Goal: Information Seeking & Learning: Find specific fact

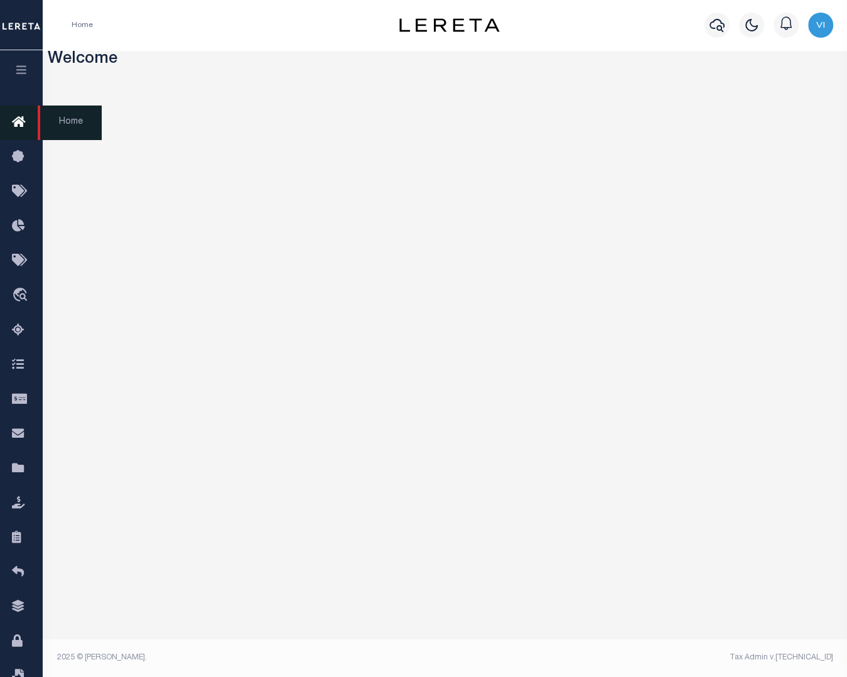
click at [19, 118] on icon at bounding box center [22, 123] width 20 height 16
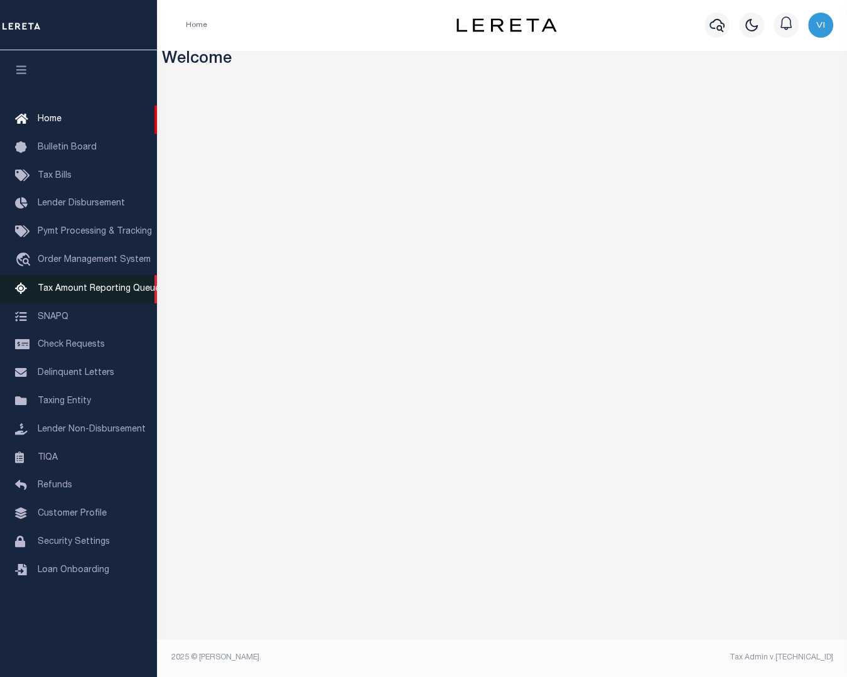
click at [103, 299] on link "Tax Amount Reporting Queue" at bounding box center [78, 289] width 157 height 28
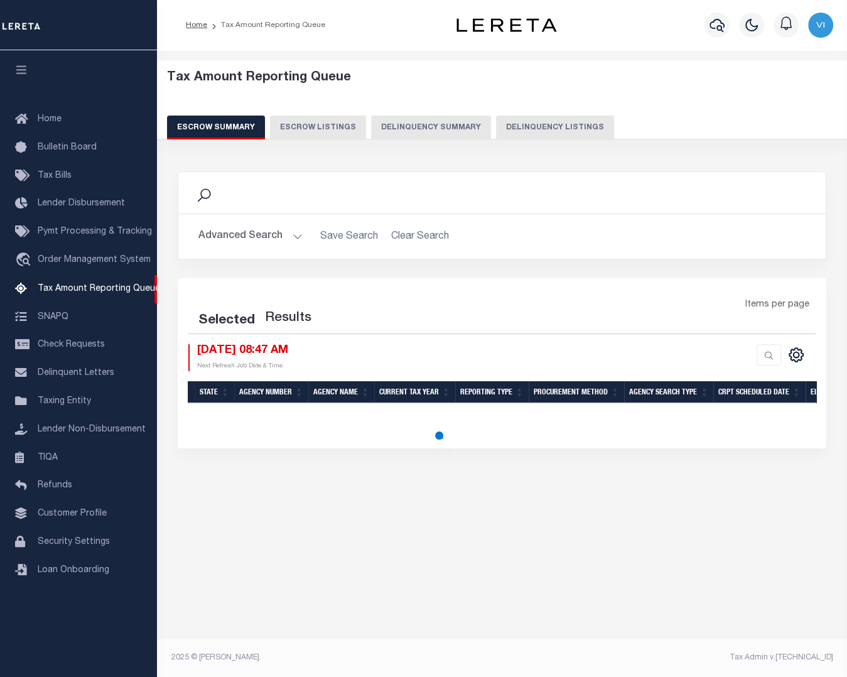
click at [462, 130] on button "Delinquency Summary" at bounding box center [431, 128] width 120 height 24
select select
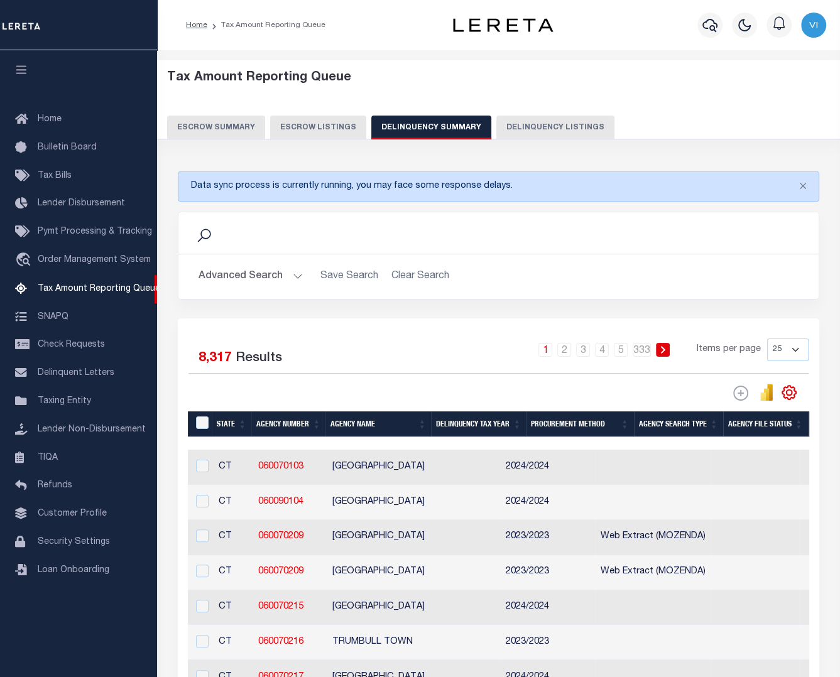
click at [255, 271] on button "Advanced Search" at bounding box center [250, 276] width 104 height 24
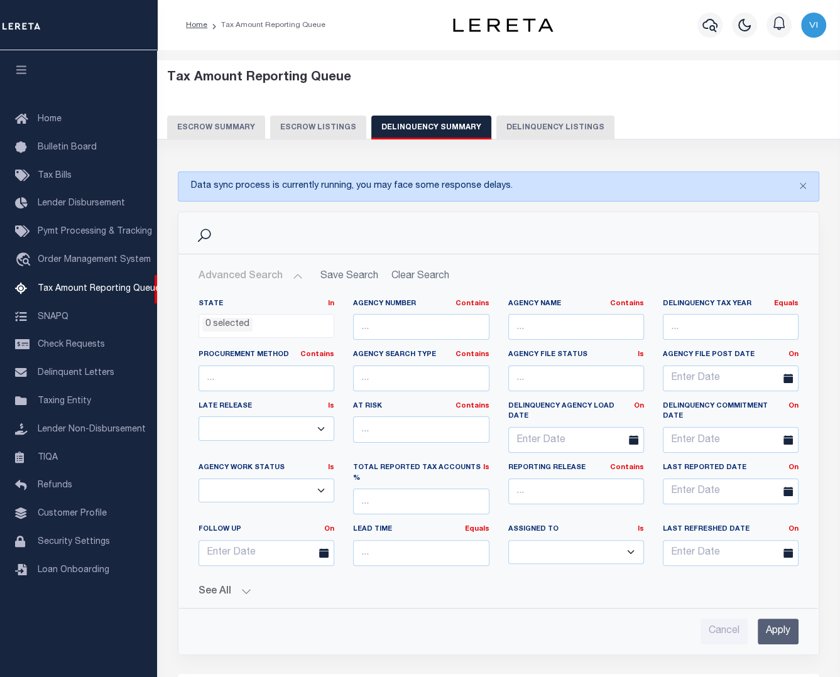
click at [532, 124] on button "Delinquency Listings" at bounding box center [555, 128] width 118 height 24
select select "100"
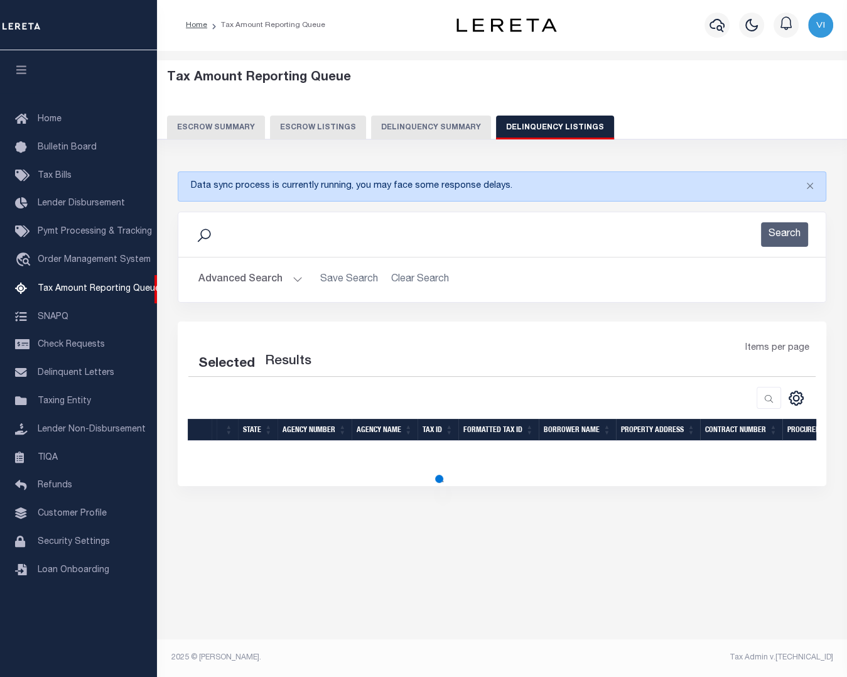
click at [274, 280] on button "Advanced Search" at bounding box center [250, 280] width 104 height 24
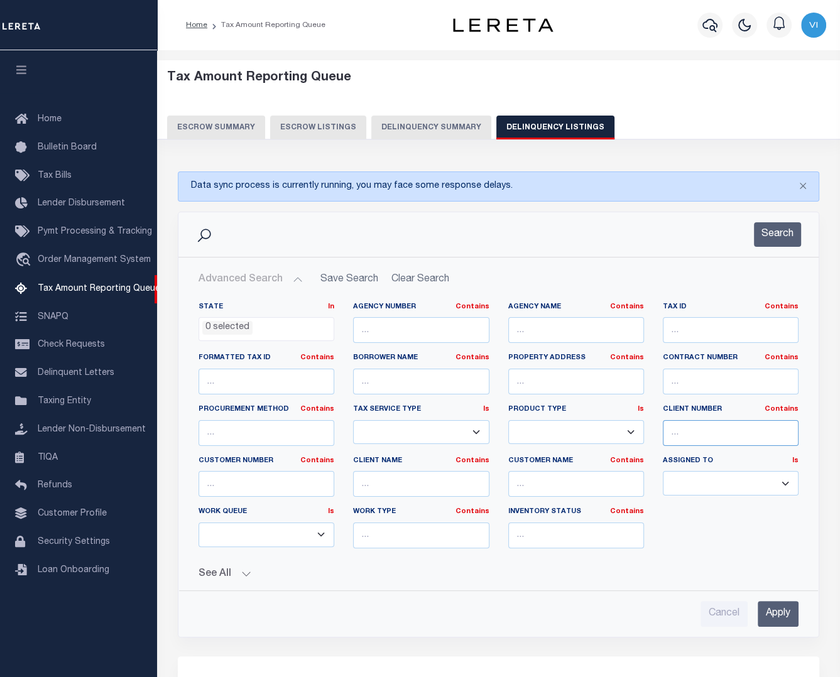
click at [719, 427] on input "text" at bounding box center [731, 433] width 136 height 26
type input "10001"
select select "100"
type input "10001"
click at [786, 611] on input "Apply" at bounding box center [777, 614] width 41 height 26
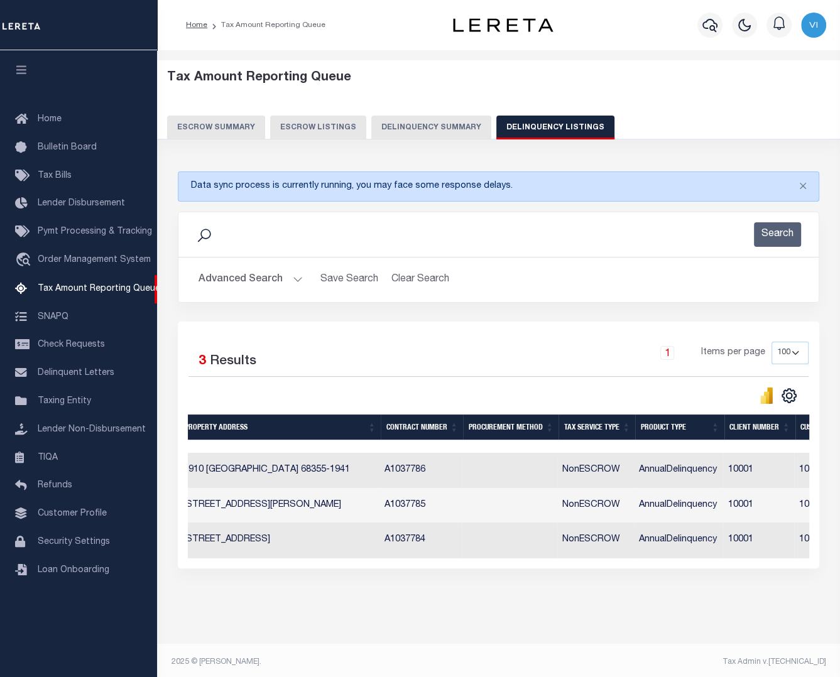
scroll to position [0, 593]
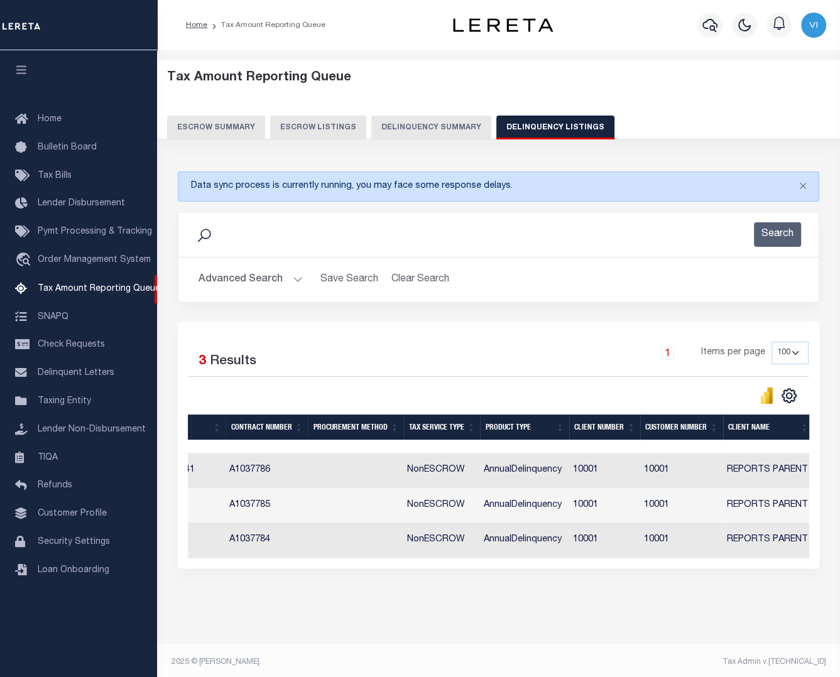
click at [286, 278] on button "Advanced Search" at bounding box center [250, 280] width 104 height 24
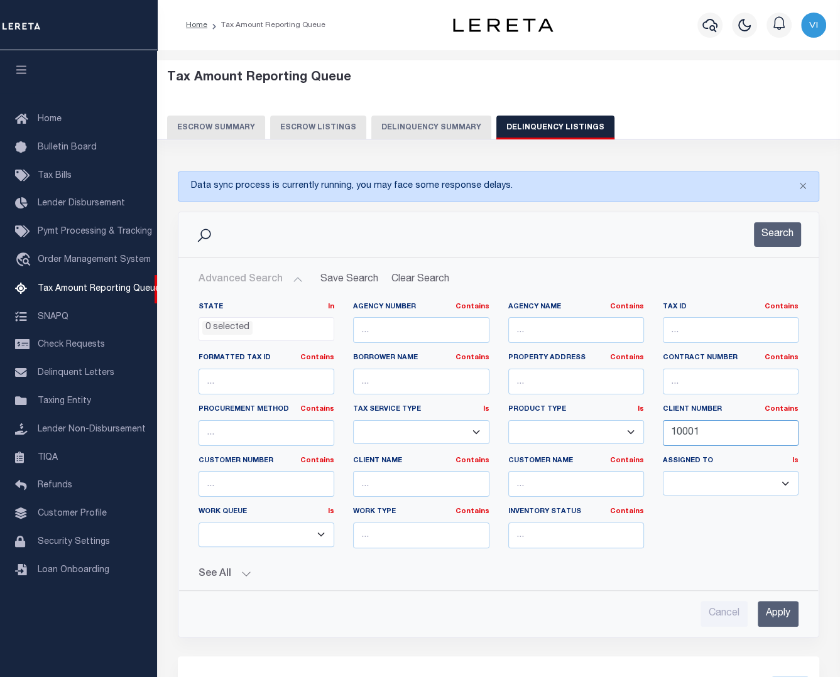
drag, startPoint x: 724, startPoint y: 430, endPoint x: 633, endPoint y: 424, distance: 90.6
click at [633, 424] on div "State In In AK AL AR AZ CA CO CT DC DE FL GA GU HI IA ID IL IN KS [GEOGRAPHIC_D…" at bounding box center [498, 430] width 619 height 256
click at [274, 477] on input "text" at bounding box center [266, 484] width 136 height 26
paste input "10001"
click at [771, 609] on input "Apply" at bounding box center [777, 614] width 41 height 26
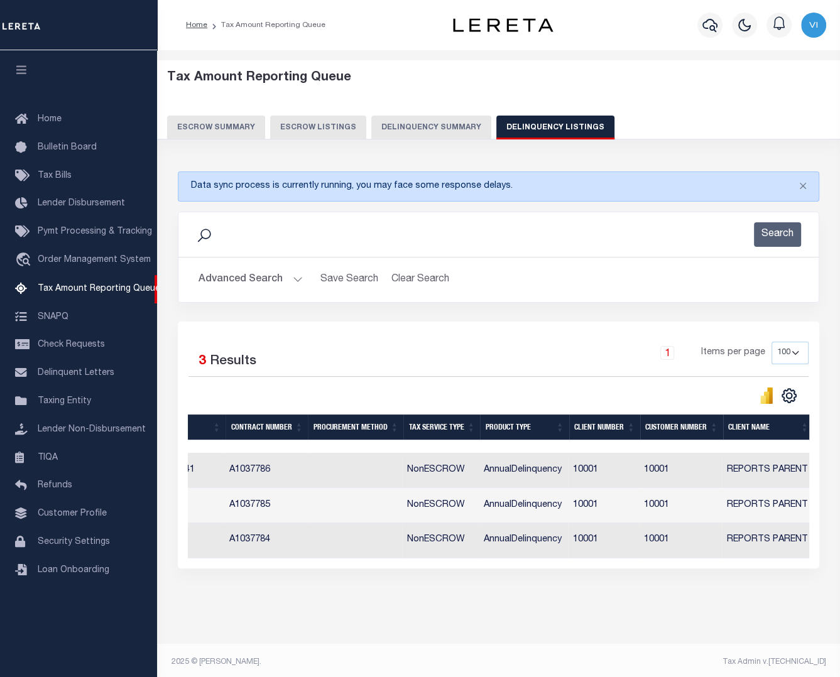
click at [278, 278] on button "Advanced Search" at bounding box center [250, 280] width 104 height 24
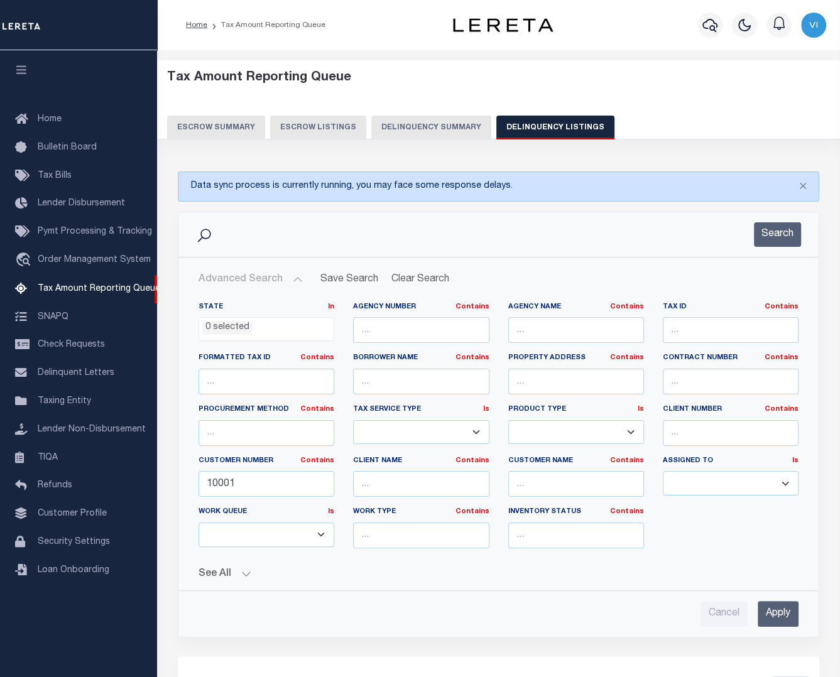
click at [778, 617] on input "Apply" at bounding box center [777, 614] width 41 height 26
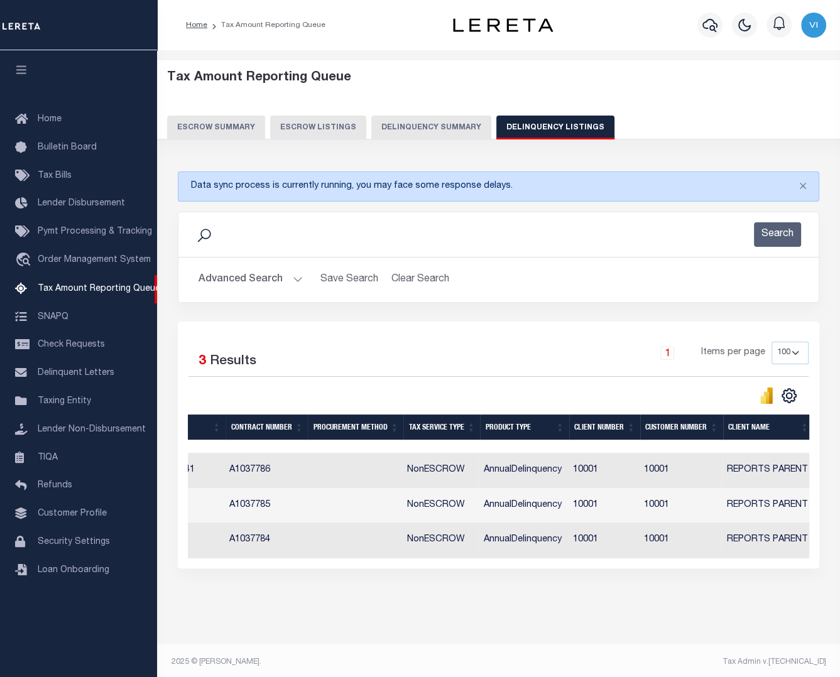
click at [264, 281] on button "Advanced Search" at bounding box center [250, 280] width 104 height 24
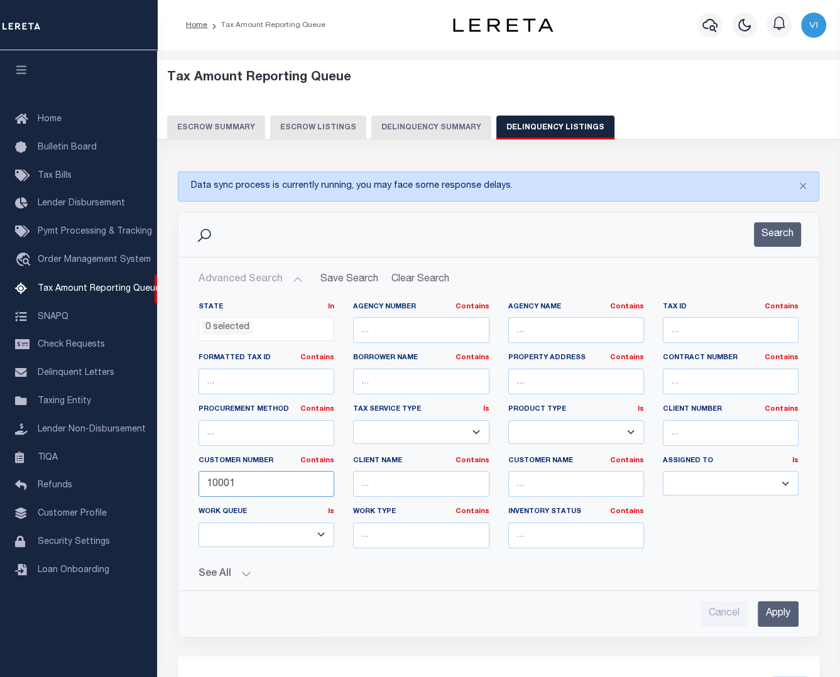
click at [229, 484] on input "10001" at bounding box center [266, 484] width 136 height 26
type input "1000"
click at [778, 613] on input "Apply" at bounding box center [777, 614] width 41 height 26
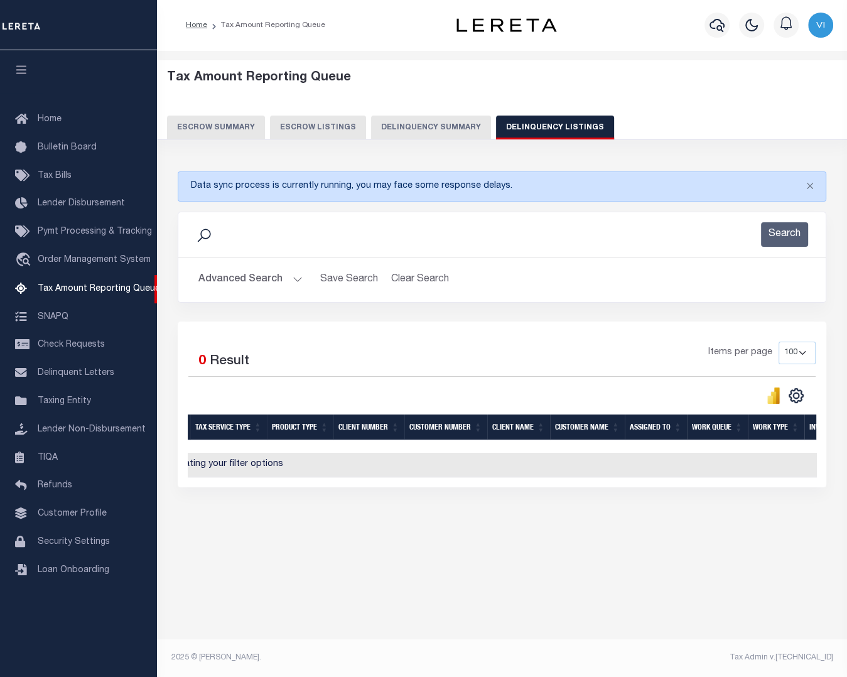
click at [242, 278] on button "Advanced Search" at bounding box center [250, 280] width 104 height 24
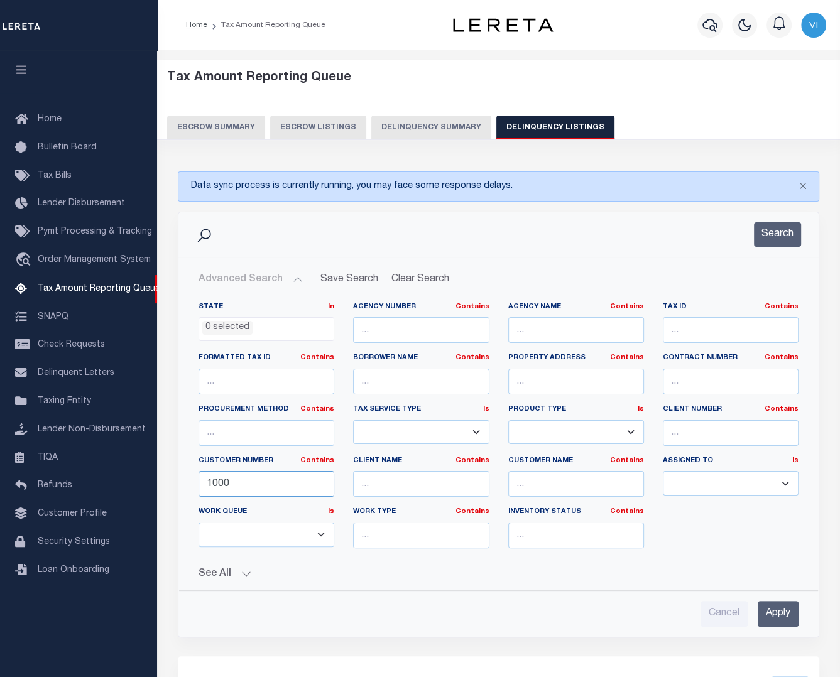
drag, startPoint x: 276, startPoint y: 487, endPoint x: 188, endPoint y: 480, distance: 87.6
click at [188, 480] on div "State In In AK AL AR AZ CA CO CT DC DE FL GA GU HI IA ID IL IN KS [GEOGRAPHIC_D…" at bounding box center [498, 436] width 639 height 288
click at [720, 434] on input "text" at bounding box center [731, 433] width 136 height 26
paste input "1000"
type input "1000"
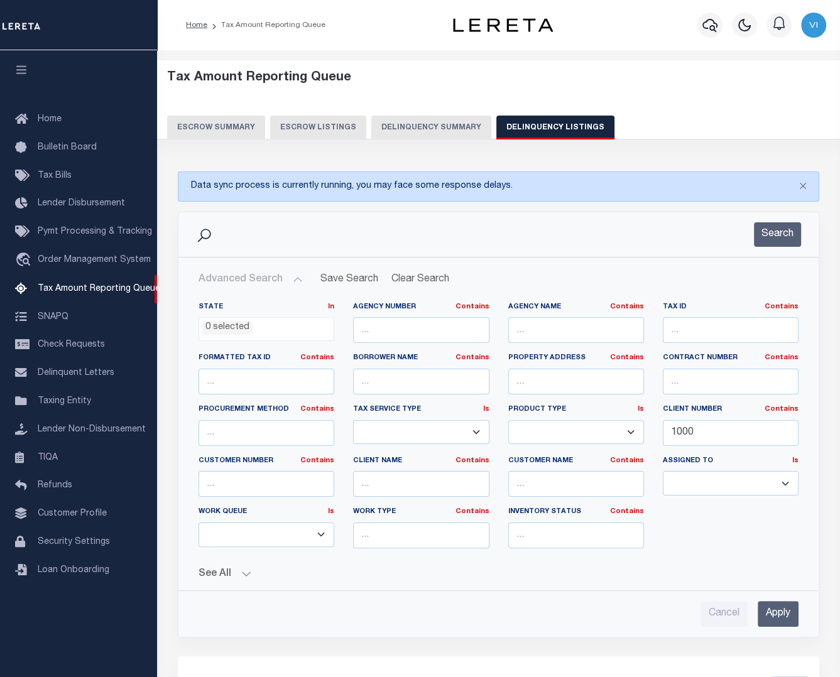
click at [774, 612] on input "Apply" at bounding box center [777, 614] width 41 height 26
